Goal: Information Seeking & Learning: Learn about a topic

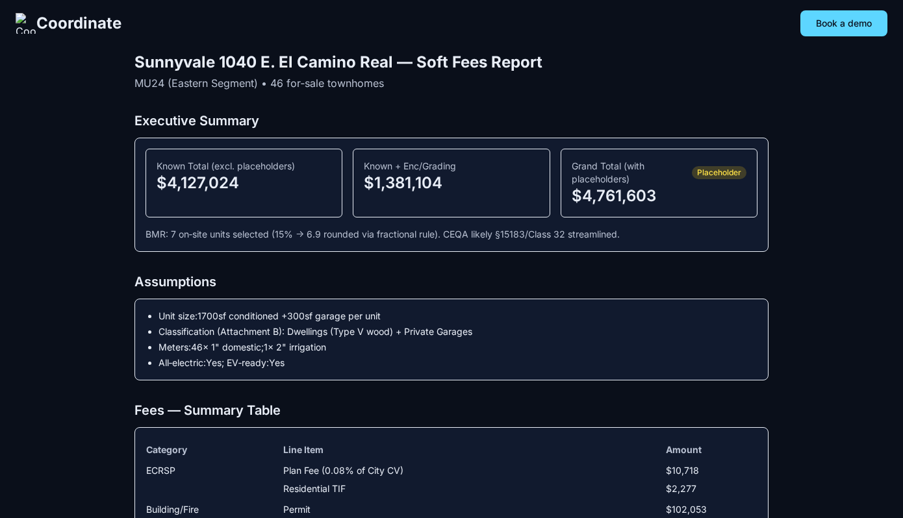
click at [598, 200] on div "$4,761,603" at bounding box center [659, 196] width 175 height 21
copy div "$4,761,603"
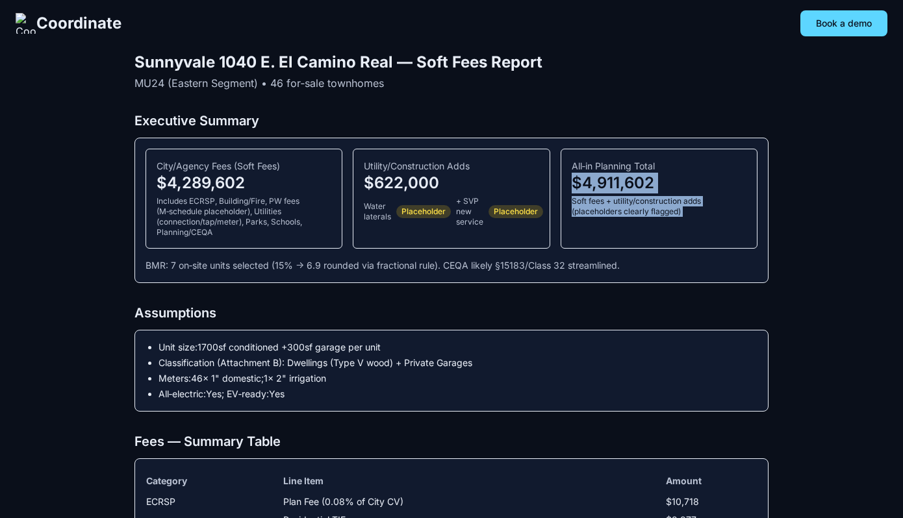
click at [642, 115] on h2 "Executive Summary" at bounding box center [451, 121] width 634 height 18
